Goal: Task Accomplishment & Management: Manage account settings

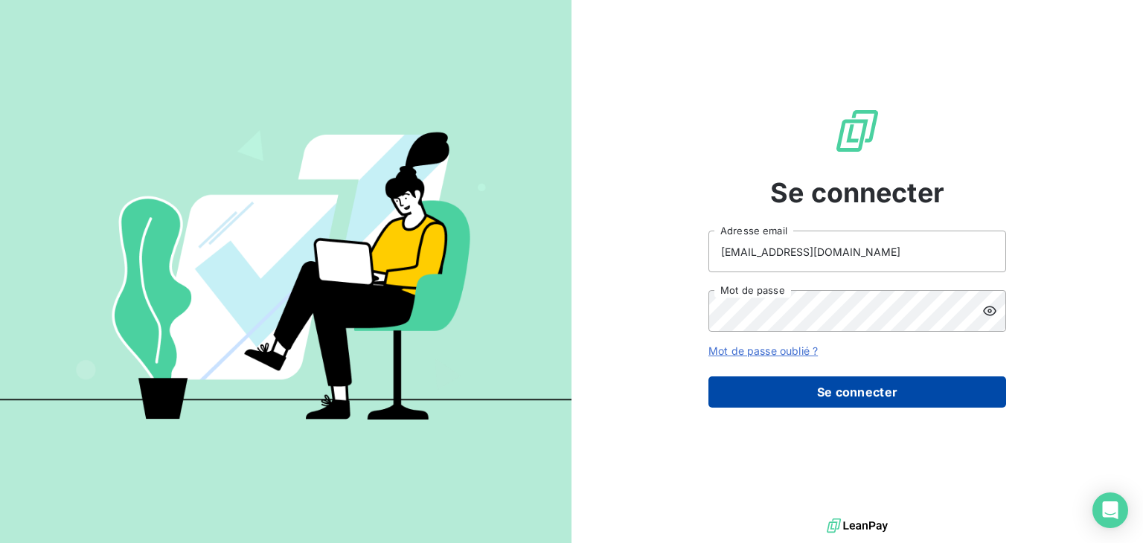
click at [777, 398] on button "Se connecter" at bounding box center [858, 392] width 298 height 31
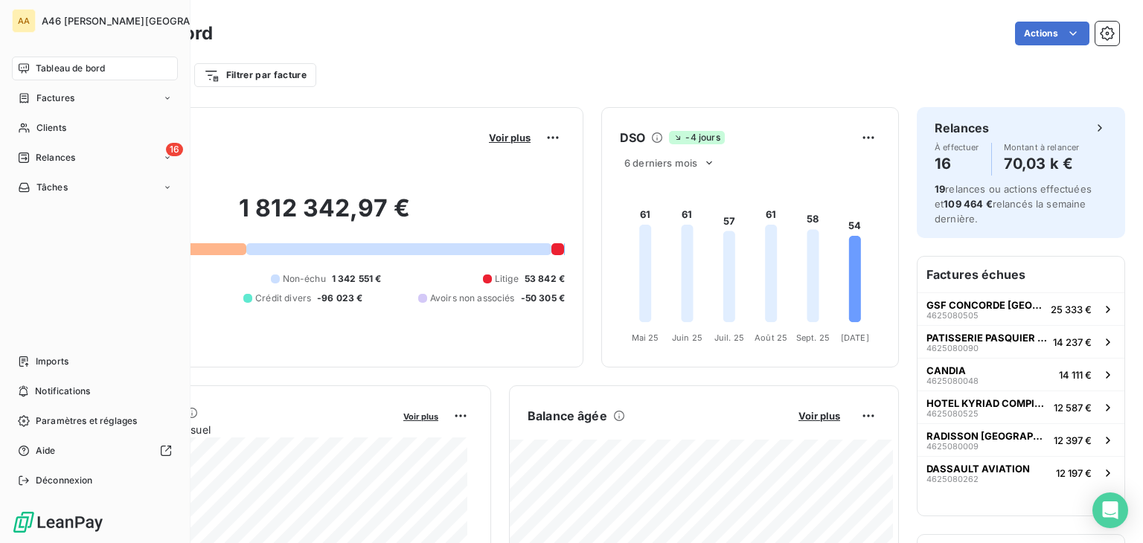
click at [72, 69] on span "Tableau de bord" at bounding box center [70, 68] width 69 height 13
click at [87, 69] on span "Tableau de bord" at bounding box center [70, 68] width 69 height 13
